Goal: Task Accomplishment & Management: Manage account settings

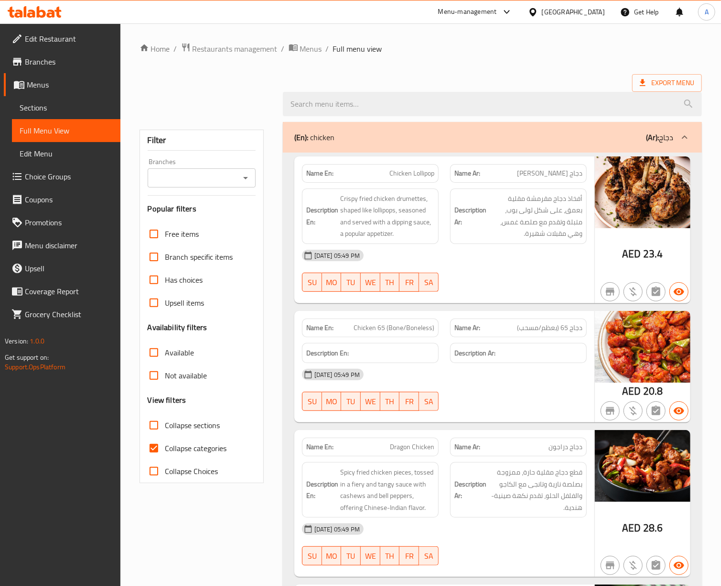
click at [507, 5] on div "United Arab Emirates" at bounding box center [567, 11] width 92 height 23
click at [507, 11] on div "United Arab Emirates" at bounding box center [573, 12] width 63 height 11
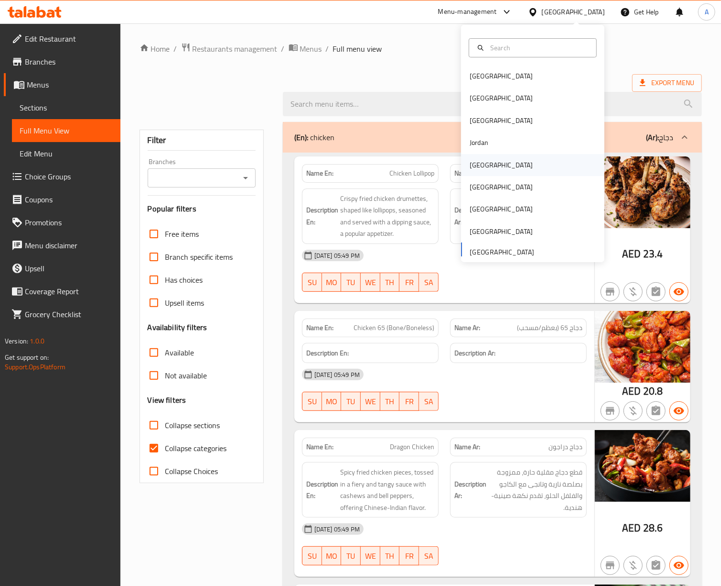
click at [481, 167] on div "[GEOGRAPHIC_DATA]" at bounding box center [501, 165] width 78 height 22
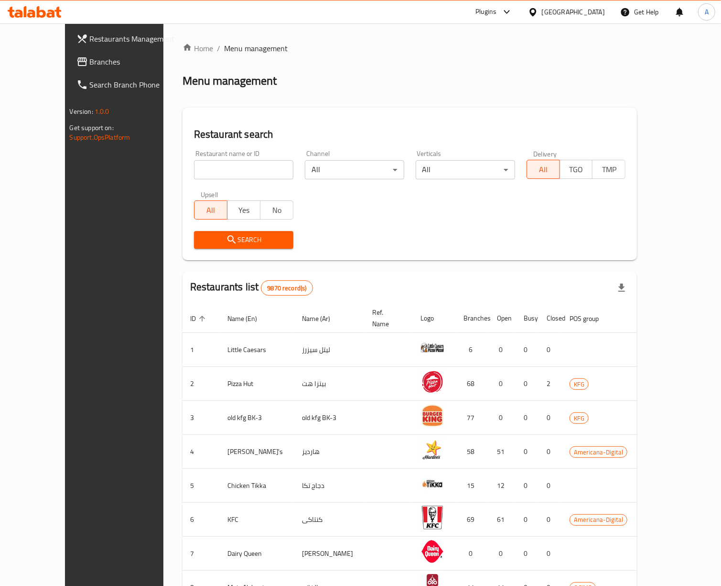
click at [226, 172] on input "search" at bounding box center [243, 169] width 99 height 19
click at [90, 64] on span "Branches" at bounding box center [134, 61] width 88 height 11
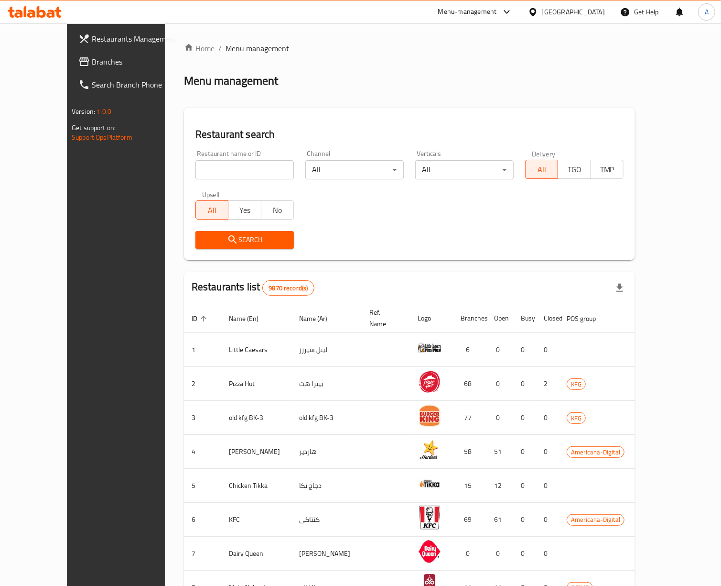
click at [92, 60] on span "Branches" at bounding box center [136, 61] width 88 height 11
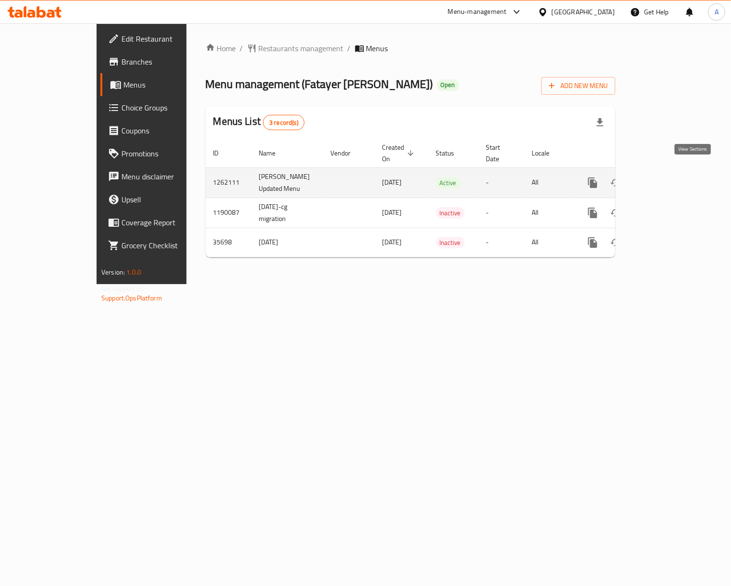
click at [667, 177] on icon "enhanced table" at bounding box center [661, 182] width 11 height 11
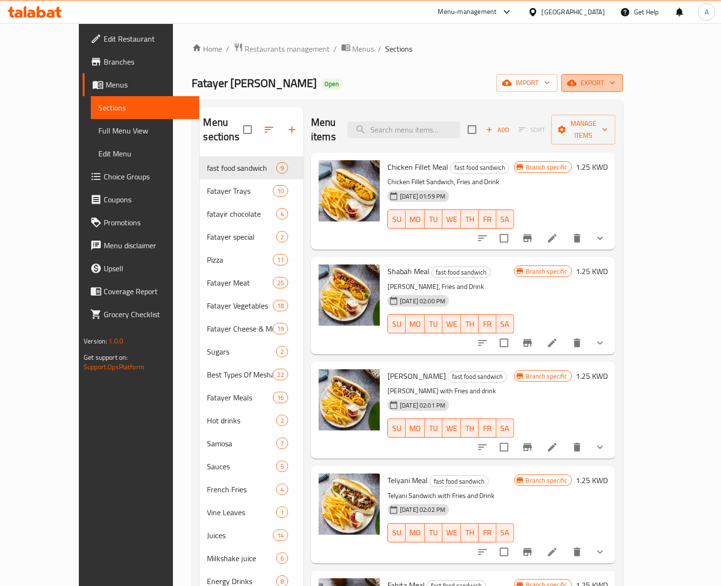
click at [616, 84] on span "export" at bounding box center [592, 83] width 46 height 12
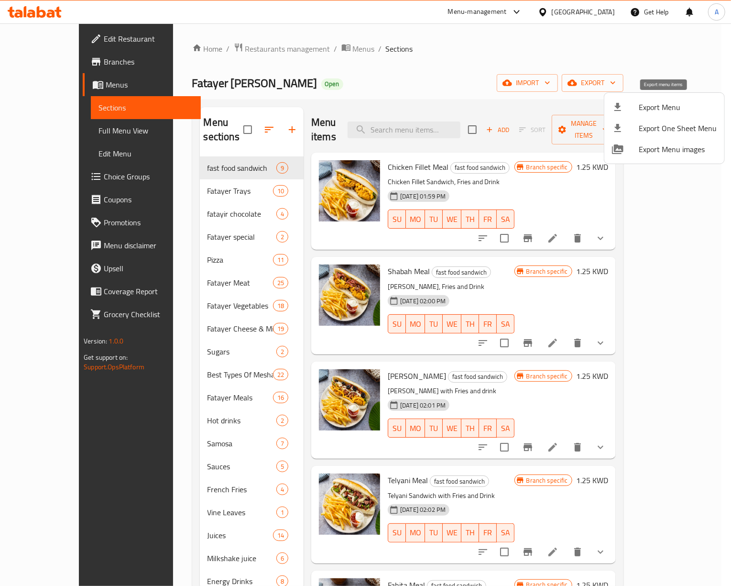
click at [677, 104] on span "Export Menu" at bounding box center [678, 106] width 78 height 11
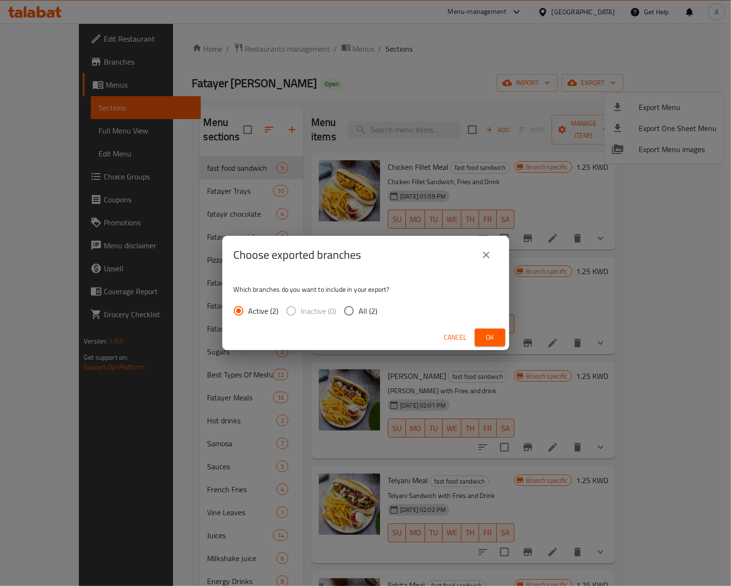
click at [366, 305] on span "All (2)" at bounding box center [368, 310] width 19 height 11
click at [359, 303] on input "All (2)" at bounding box center [349, 311] width 20 height 20
radio input "true"
click at [487, 335] on span "Ok" at bounding box center [489, 337] width 15 height 12
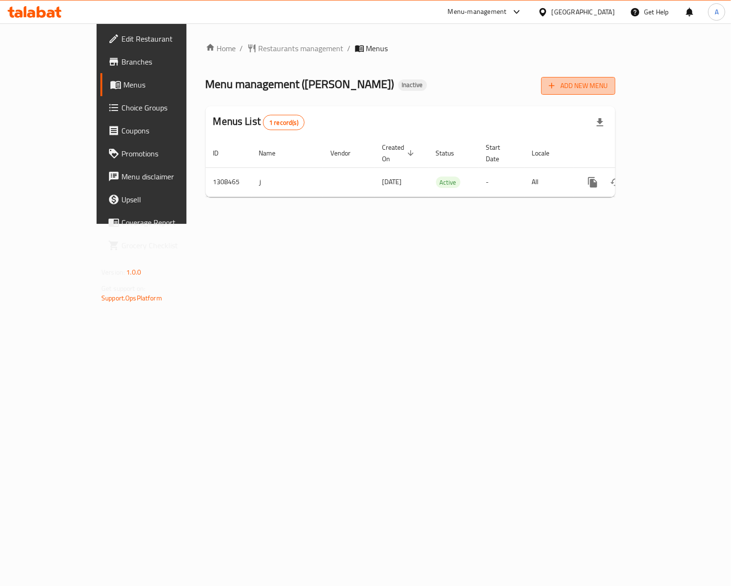
click at [608, 89] on span "Add New Menu" at bounding box center [578, 86] width 59 height 12
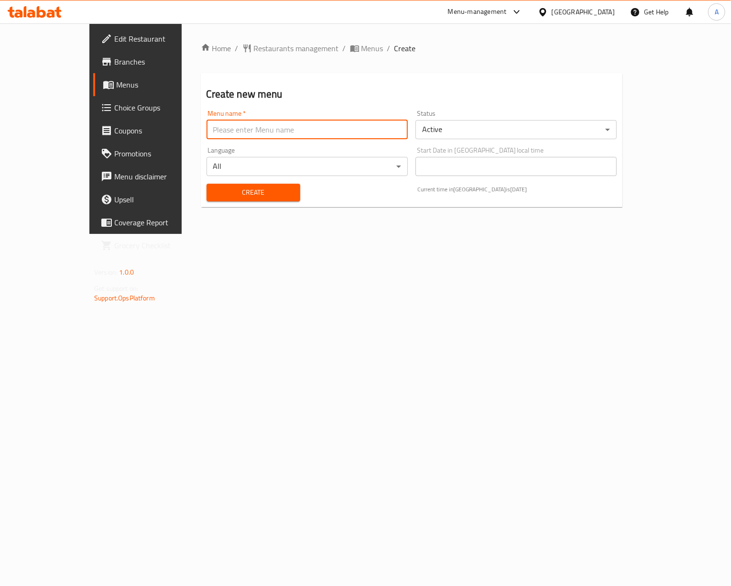
click at [299, 134] on input "text" at bounding box center [307, 129] width 201 height 19
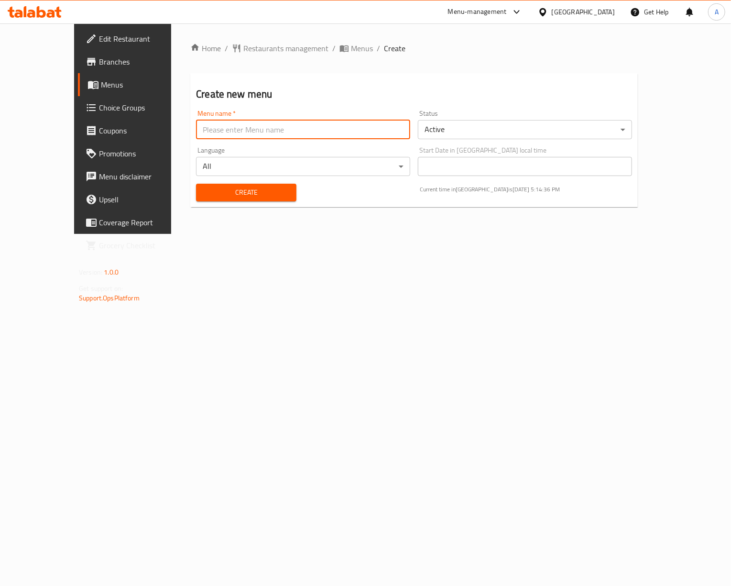
type input "Delivery area 1"
drag, startPoint x: 75, startPoint y: 142, endPoint x: 11, endPoint y: 156, distance: 65.2
click at [74, 152] on div "Edit Restaurant Branches Menus Choice Groups Coupons Promotions Menu disclaimer…" at bounding box center [365, 128] width 583 height 210
click at [241, 136] on input "text" at bounding box center [303, 129] width 214 height 19
type input "New"
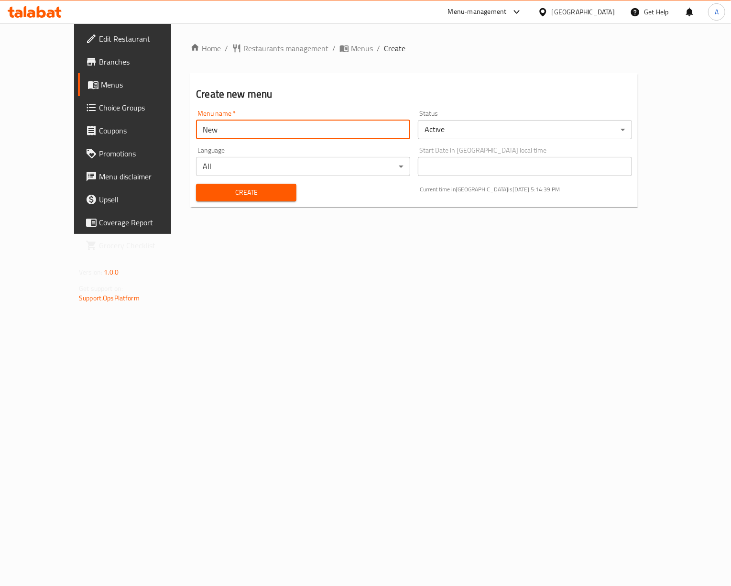
click at [204, 186] on span "Create" at bounding box center [246, 192] width 85 height 12
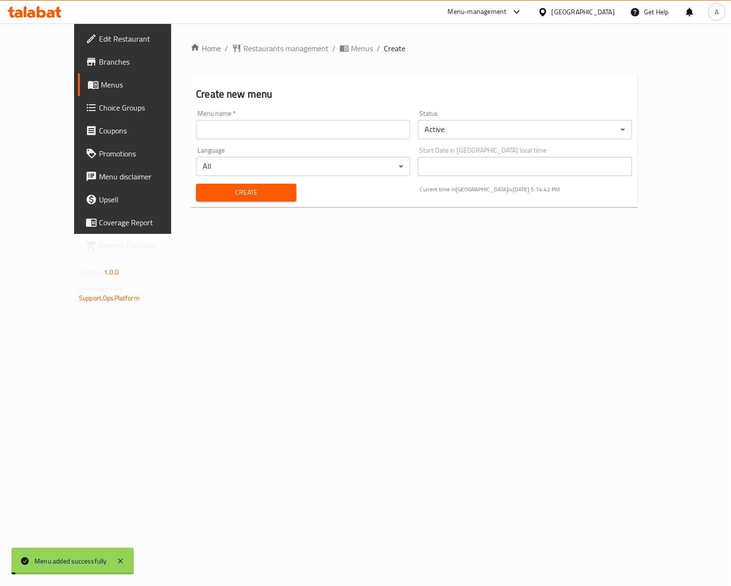
click at [351, 50] on span "Menus" at bounding box center [362, 48] width 22 height 11
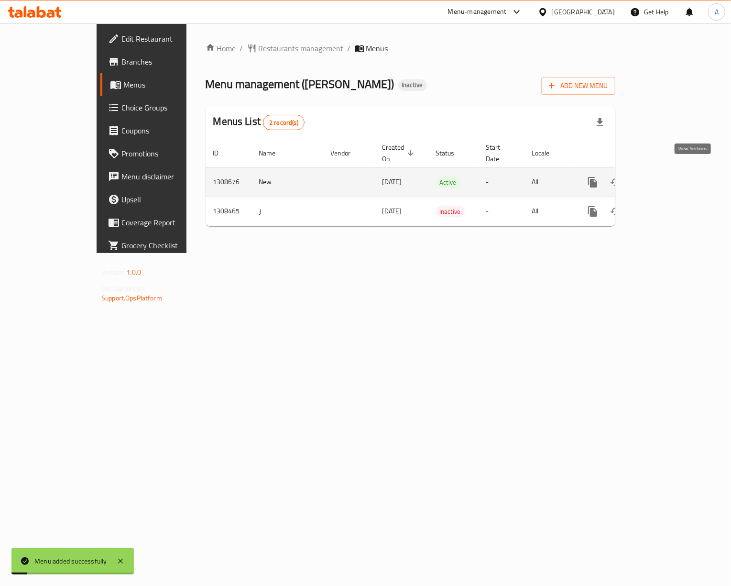
click at [667, 176] on icon "enhanced table" at bounding box center [661, 181] width 11 height 11
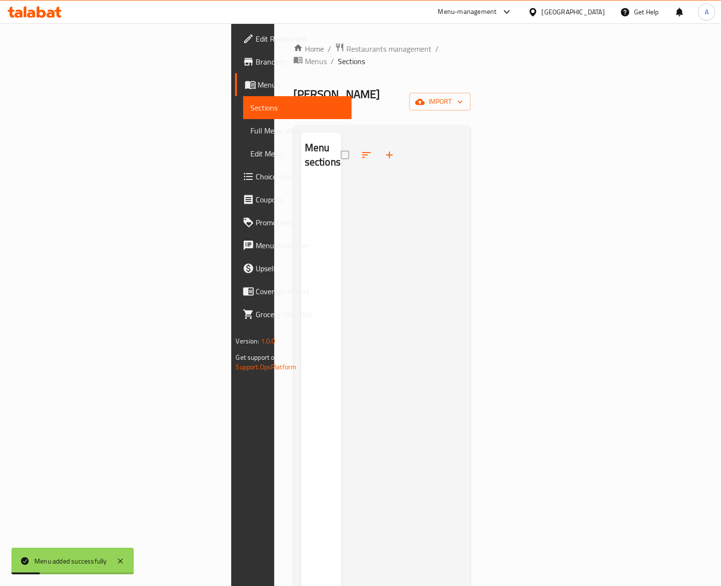
click at [471, 69] on div "Home / Restaurants management / Menus / Sections Molok Alsham Inactive import M…" at bounding box center [383, 384] width 178 height 683
click at [463, 96] on span "import" at bounding box center [440, 102] width 46 height 12
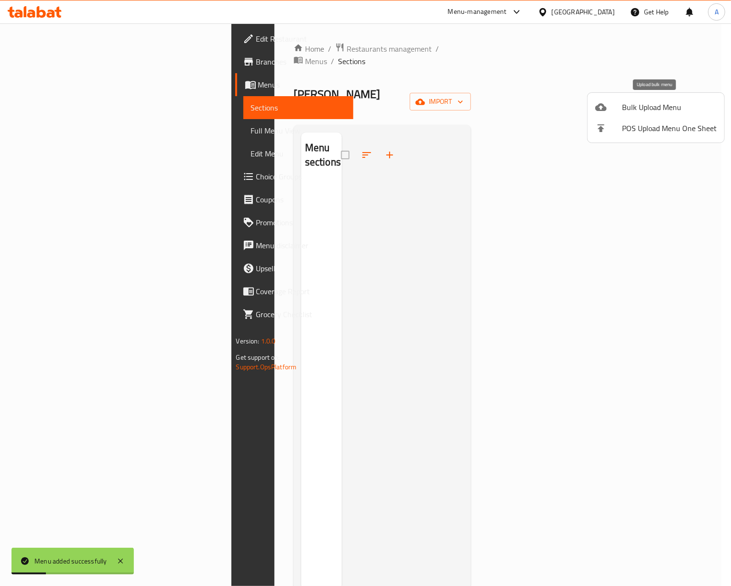
click at [652, 110] on span "Bulk Upload Menu" at bounding box center [669, 106] width 95 height 11
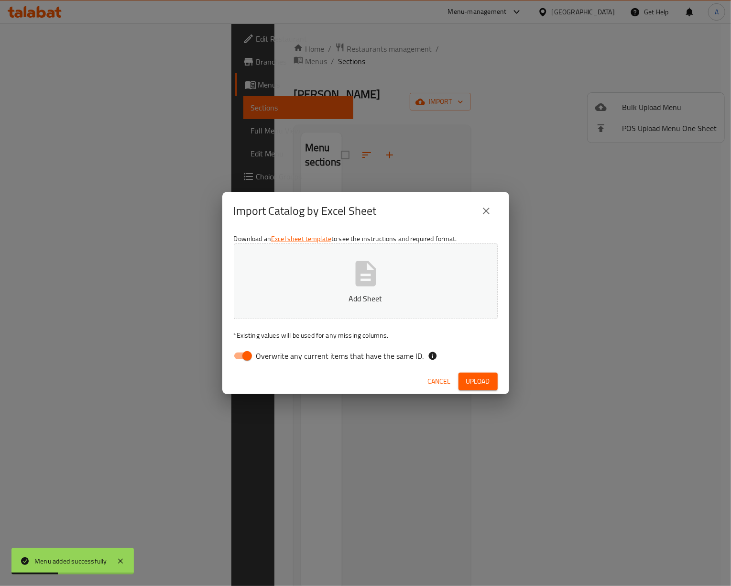
drag, startPoint x: 243, startPoint y: 349, endPoint x: 256, endPoint y: 342, distance: 14.3
click at [243, 349] on input "Overwrite any current items that have the same ID." at bounding box center [247, 356] width 55 height 18
checkbox input "false"
click at [338, 298] on p "Add Sheet" at bounding box center [366, 298] width 234 height 11
click at [488, 377] on span "Upload" at bounding box center [478, 381] width 24 height 12
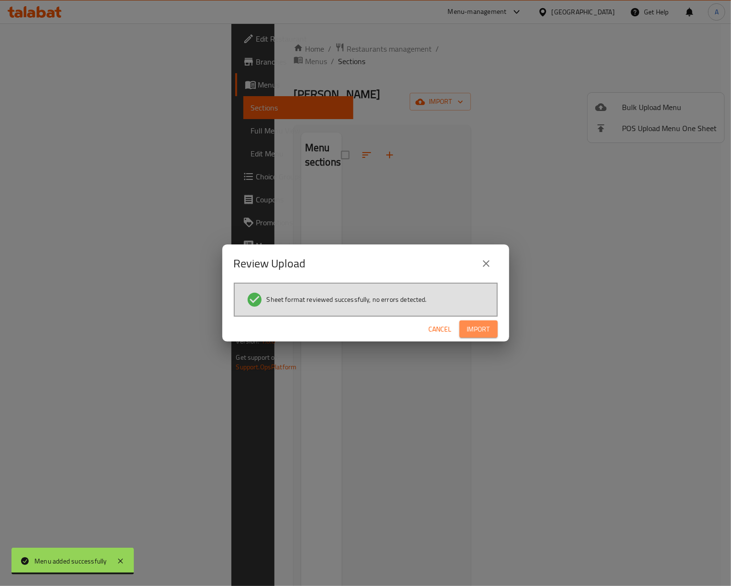
click at [491, 327] on button "Import" at bounding box center [478, 329] width 38 height 18
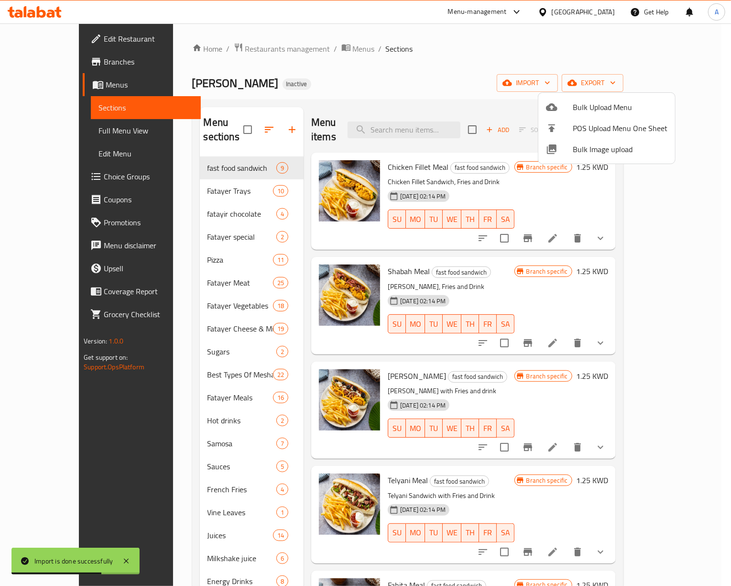
click at [394, 58] on div at bounding box center [365, 293] width 731 height 586
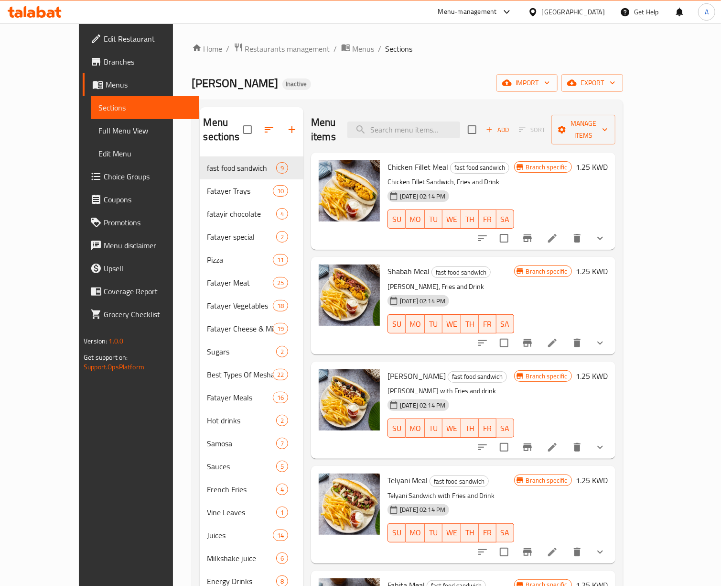
click at [586, 5] on div "[GEOGRAPHIC_DATA]" at bounding box center [567, 11] width 92 height 23
click at [590, 16] on div "[GEOGRAPHIC_DATA]" at bounding box center [573, 12] width 63 height 11
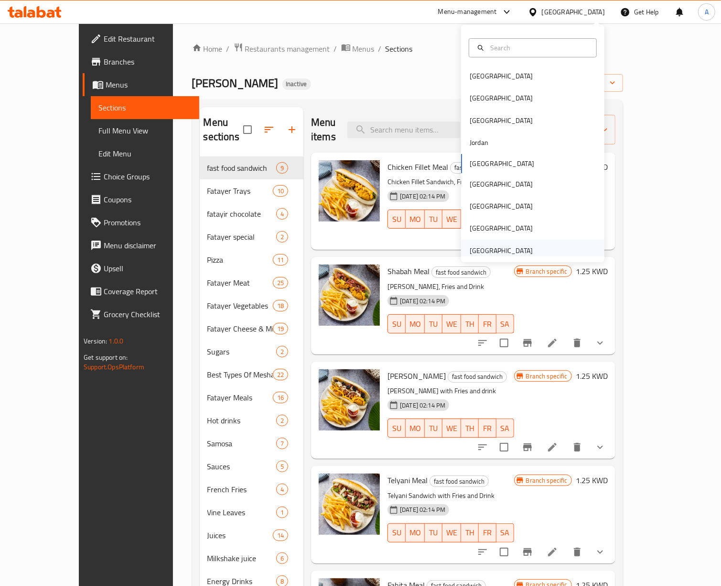
click at [490, 249] on div "United Arab Emirates" at bounding box center [501, 250] width 63 height 11
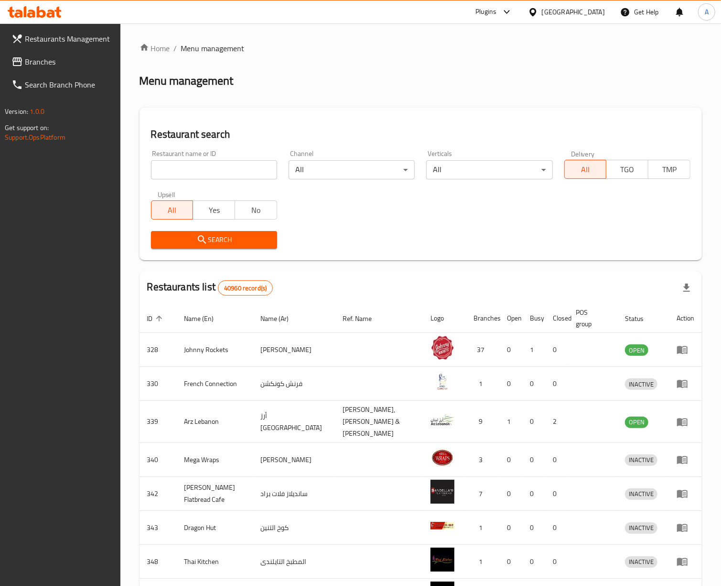
click at [48, 60] on span "Branches" at bounding box center [69, 61] width 88 height 11
